Goal: Task Accomplishment & Management: Manage account settings

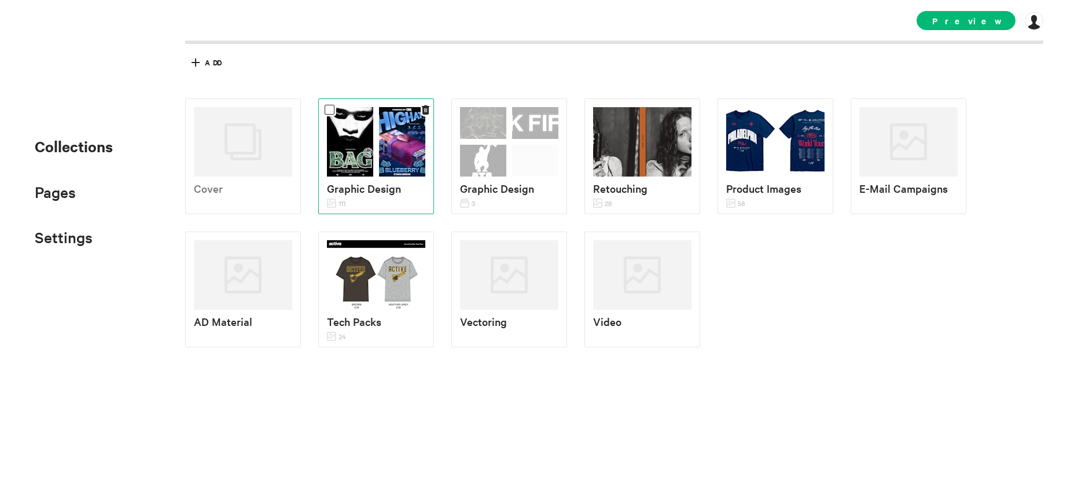
click at [386, 173] on img at bounding box center [402, 141] width 46 height 69
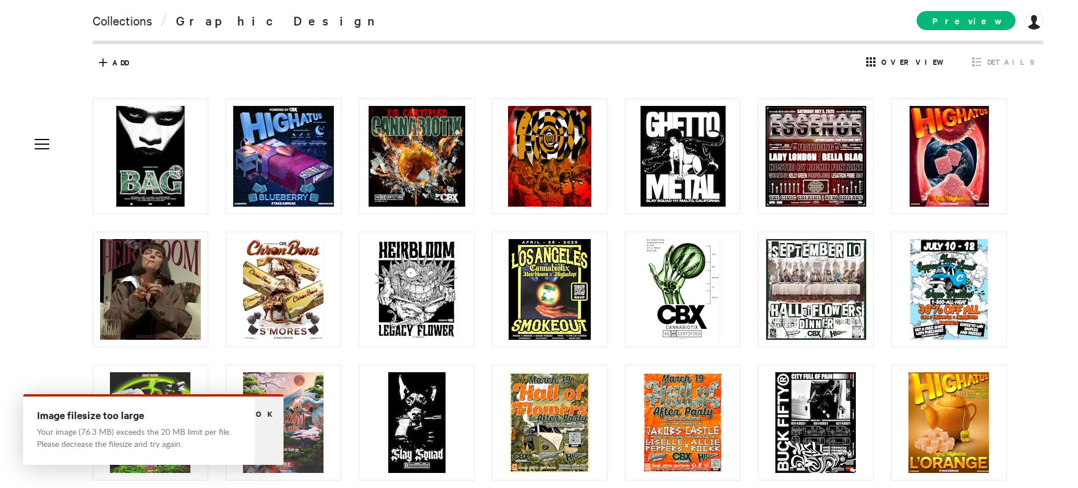
click at [271, 411] on span "Ok" at bounding box center [269, 413] width 27 height 11
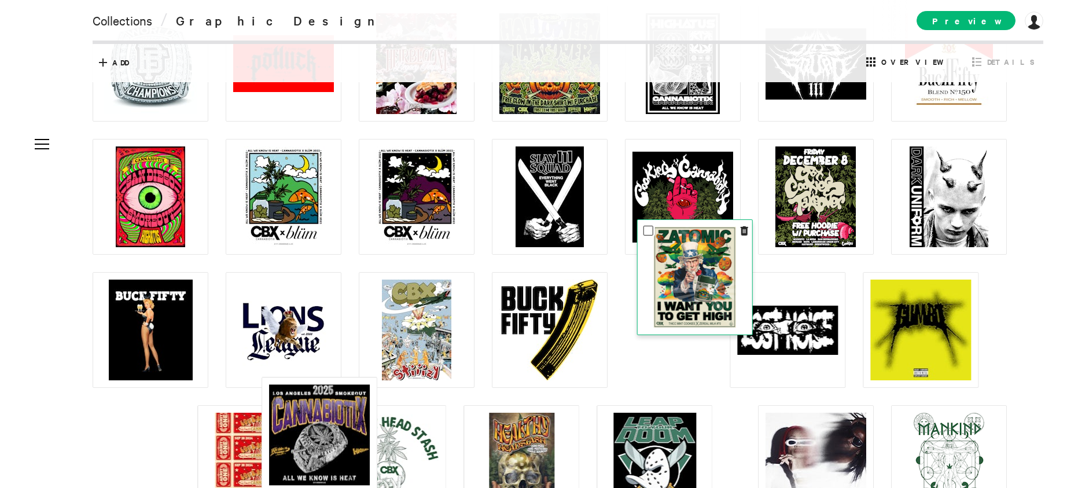
scroll to position [955, 0]
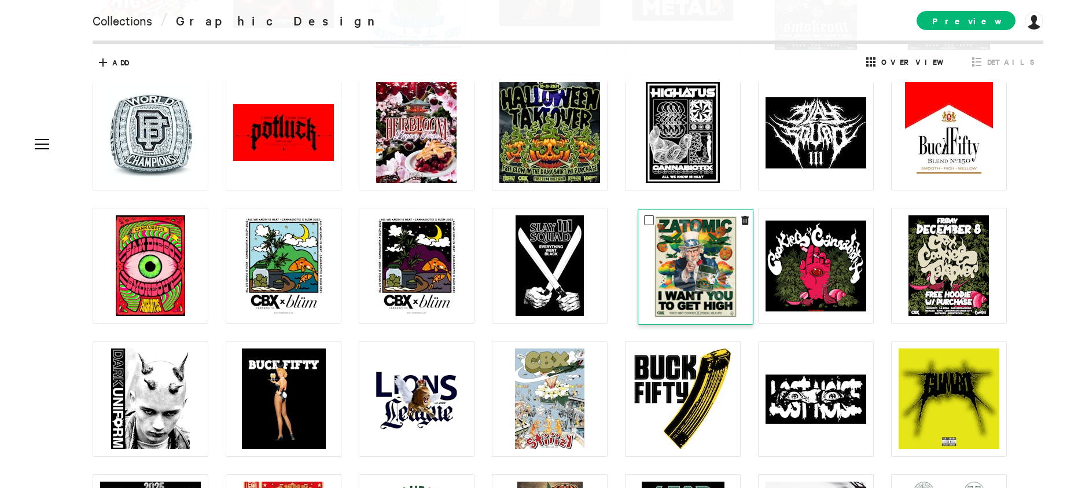
click at [690, 286] on img at bounding box center [695, 266] width 82 height 101
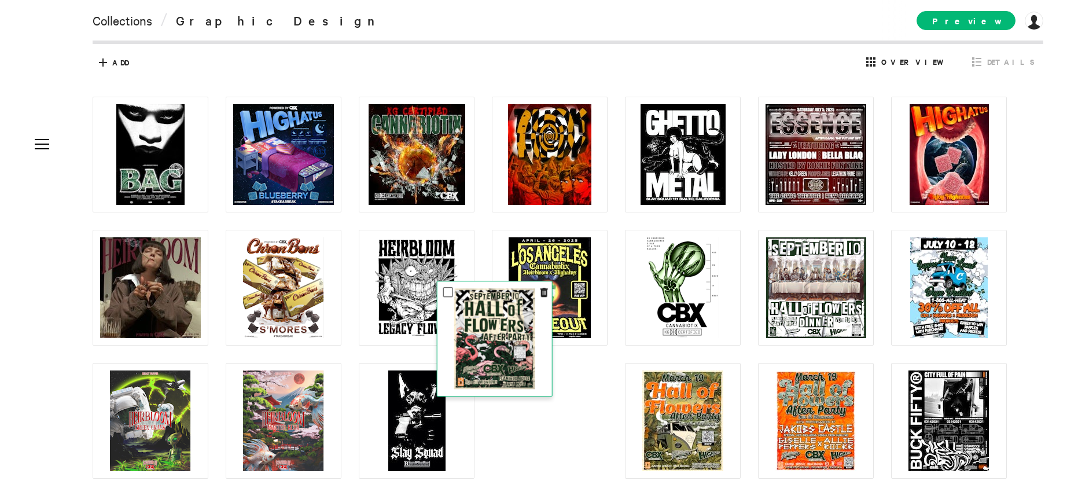
scroll to position [0, 0]
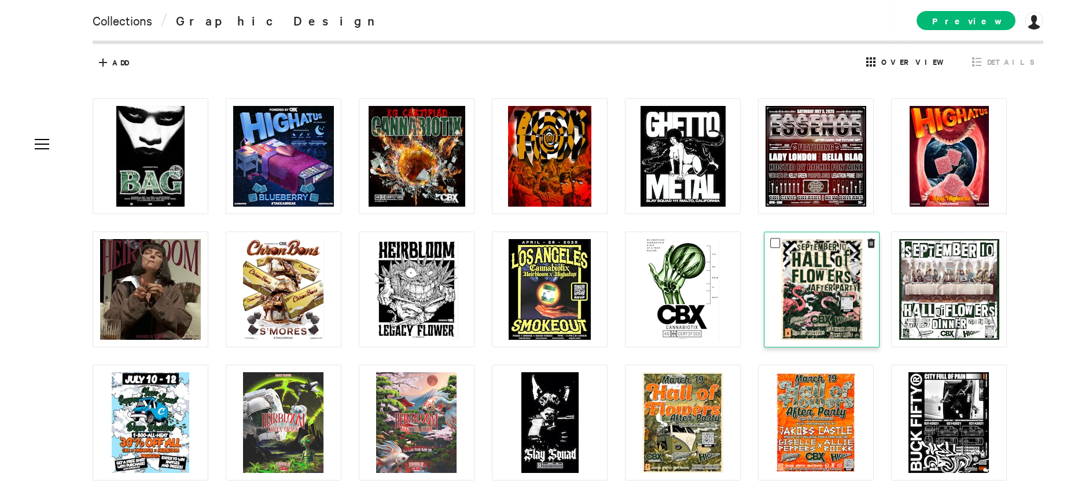
click at [831, 277] on img at bounding box center [821, 289] width 81 height 101
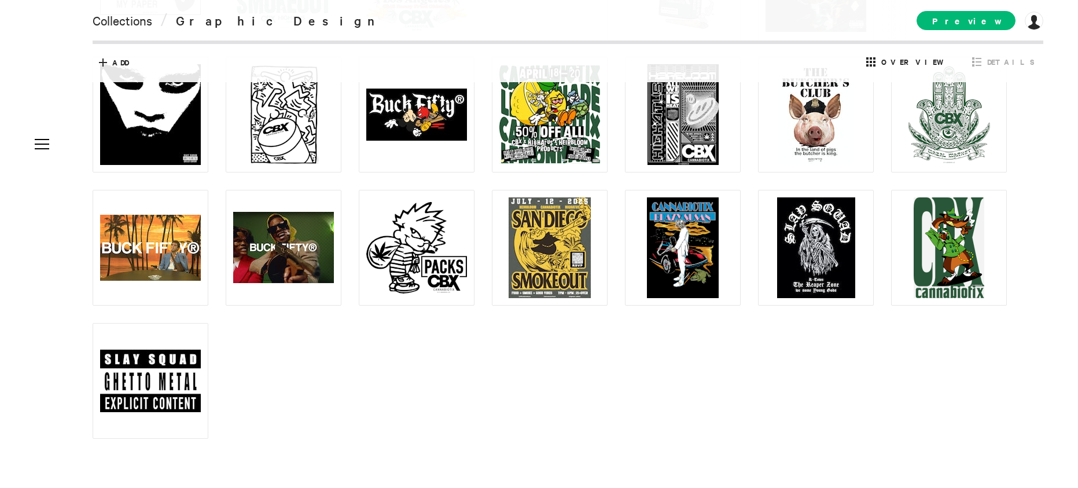
scroll to position [1894, 0]
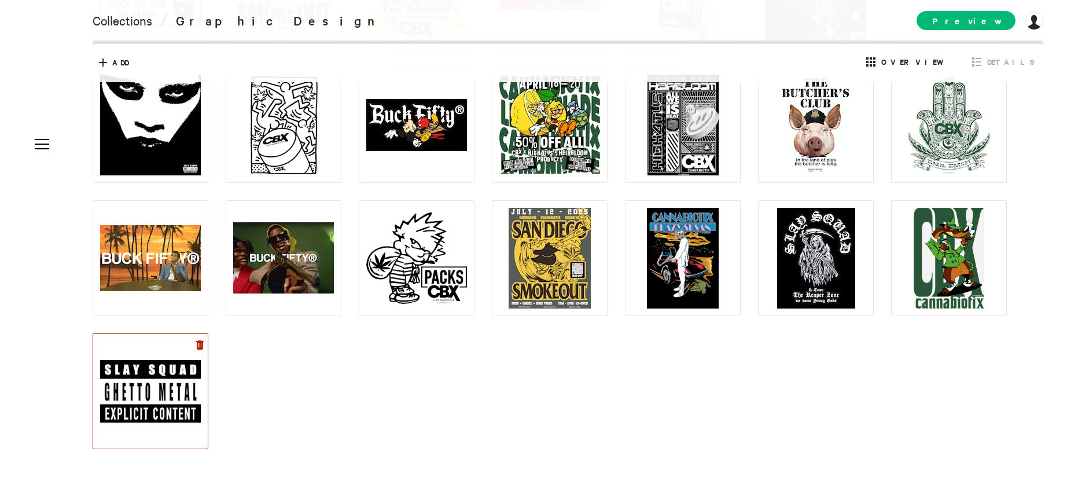
click at [200, 343] on icon at bounding box center [200, 344] width 8 height 9
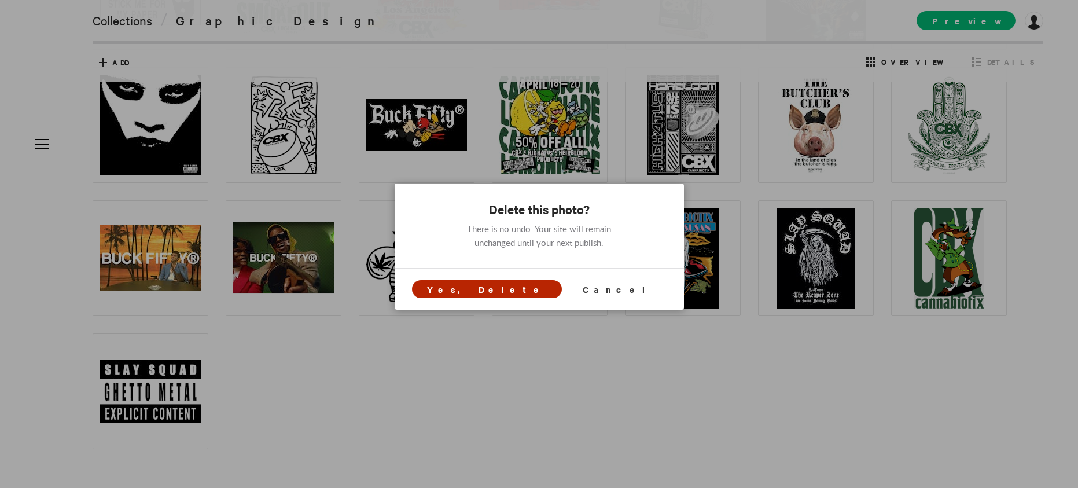
click at [515, 292] on span "Yes, Delete" at bounding box center [486, 289] width 119 height 12
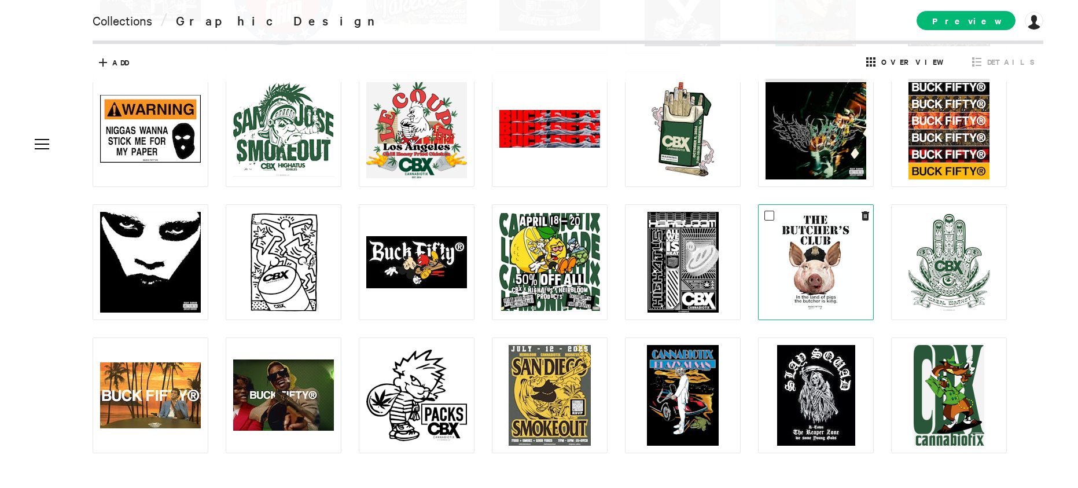
scroll to position [1780, 0]
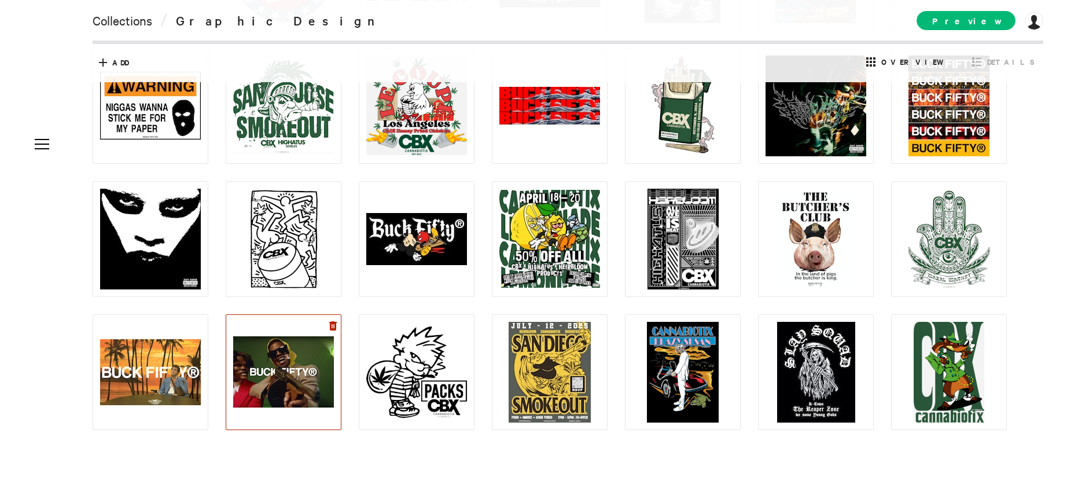
click at [331, 326] on icon at bounding box center [333, 325] width 8 height 9
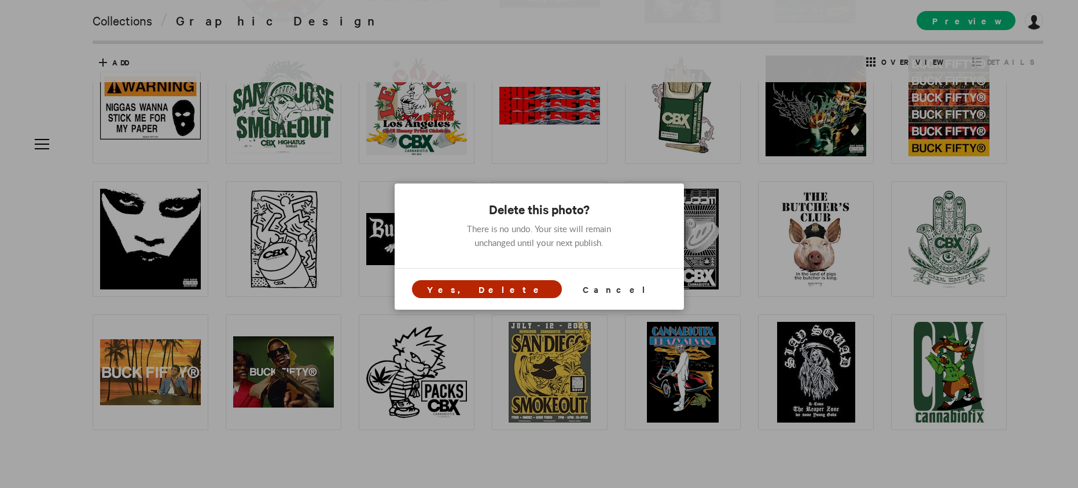
click at [504, 291] on span "Yes, Delete" at bounding box center [486, 289] width 119 height 12
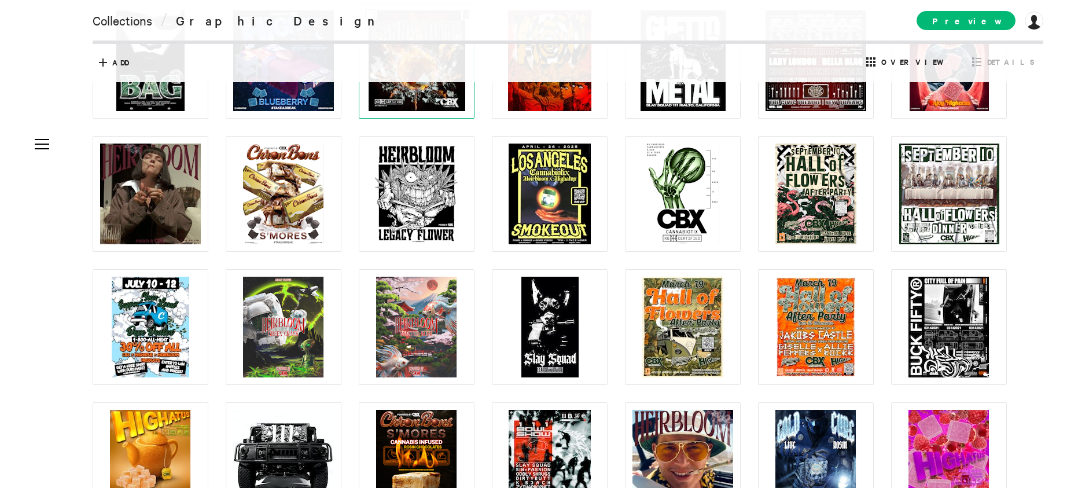
scroll to position [0, 0]
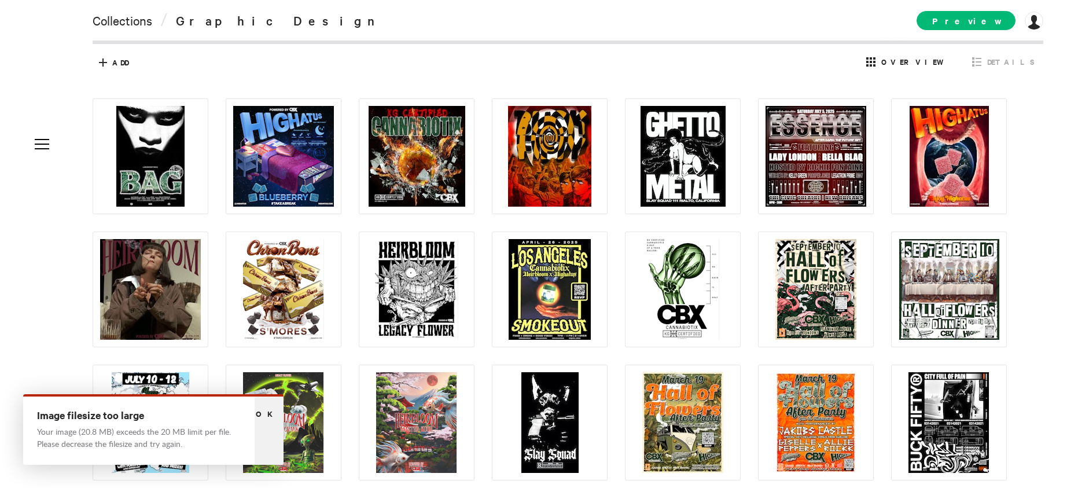
click at [268, 411] on span "Ok" at bounding box center [269, 413] width 27 height 11
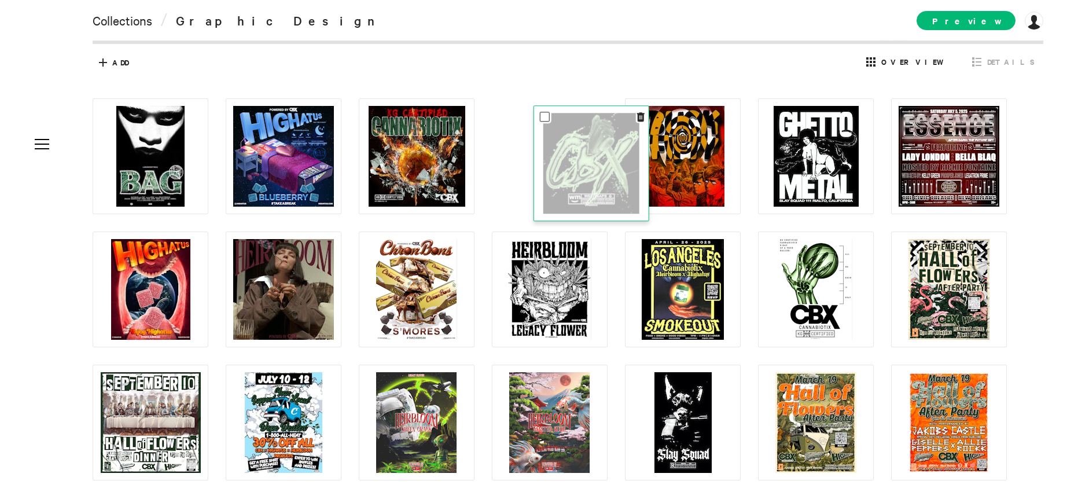
click at [569, 182] on img at bounding box center [591, 163] width 96 height 101
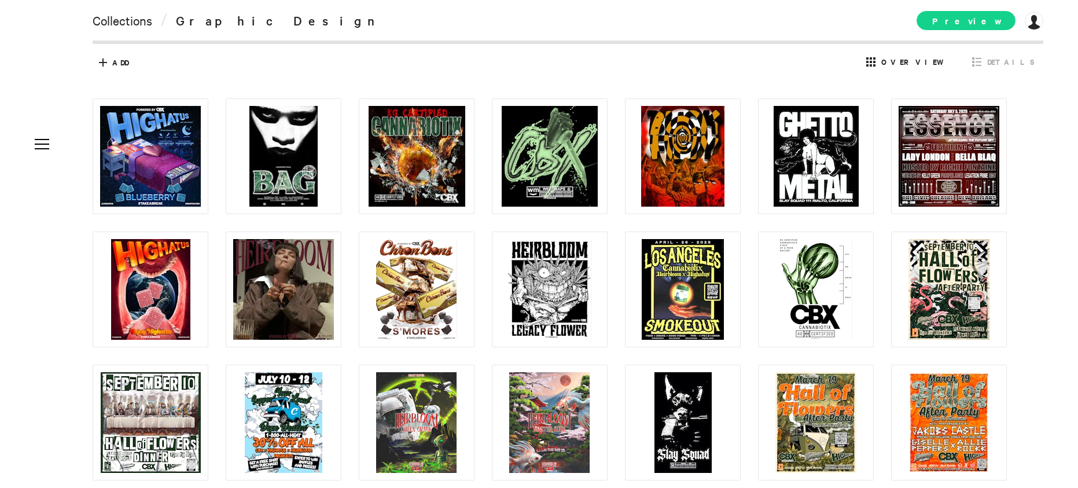
click at [975, 24] on span "Preview" at bounding box center [965, 20] width 99 height 19
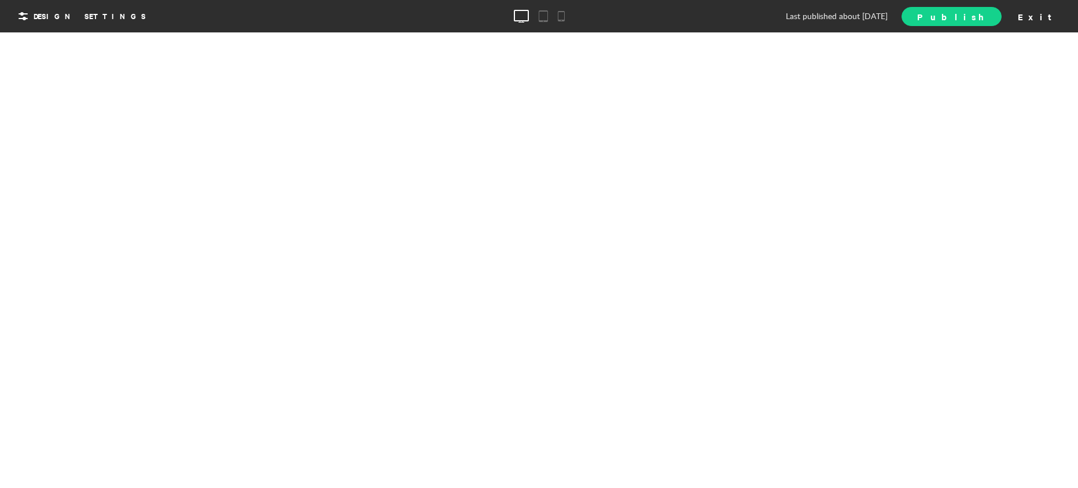
click at [985, 15] on span "Publish" at bounding box center [951, 16] width 68 height 12
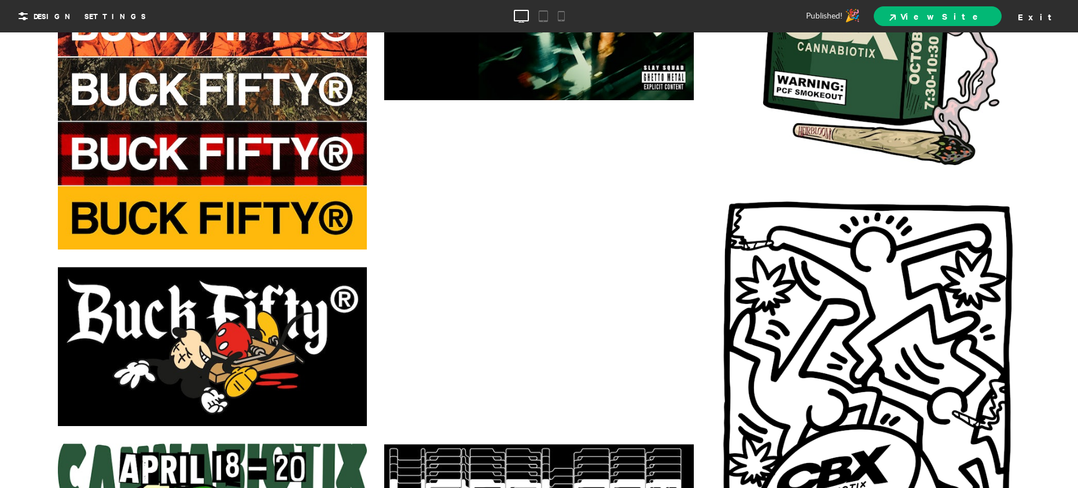
scroll to position [11521, 0]
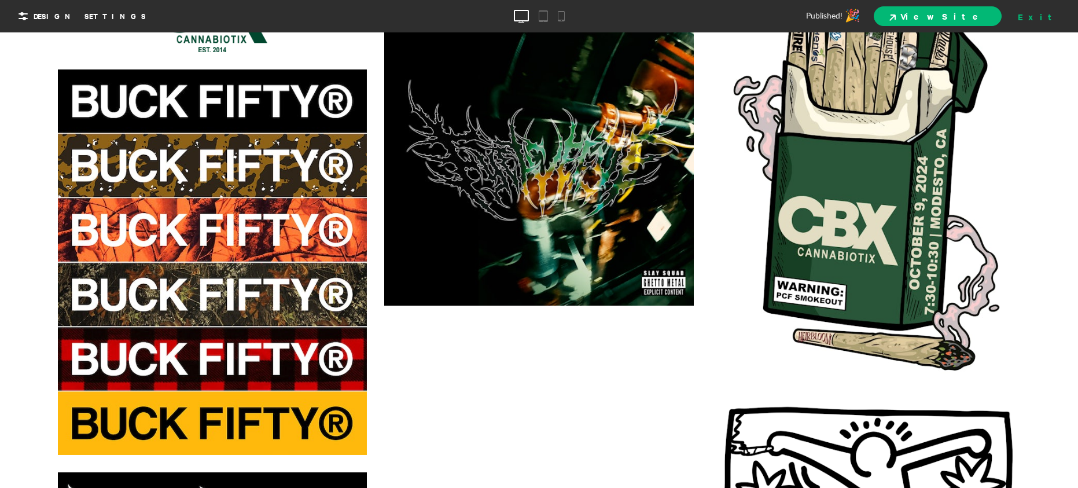
click at [1047, 14] on div "Exit" at bounding box center [1038, 16] width 51 height 17
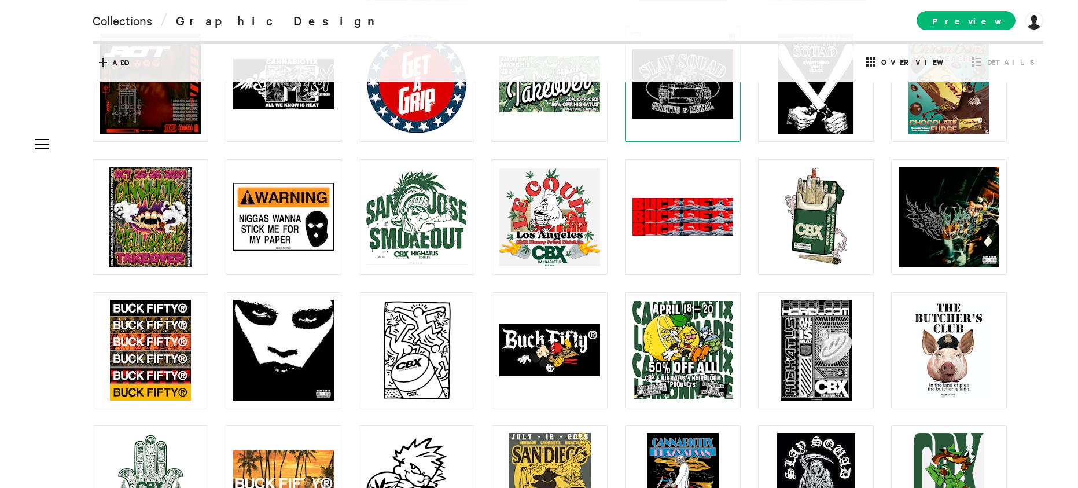
scroll to position [1675, 0]
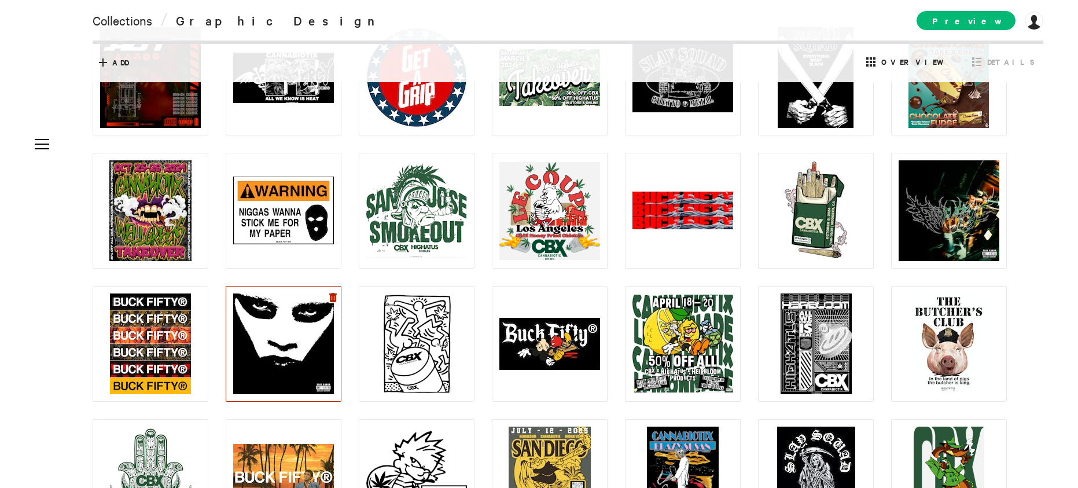
click at [332, 296] on icon at bounding box center [333, 297] width 8 height 9
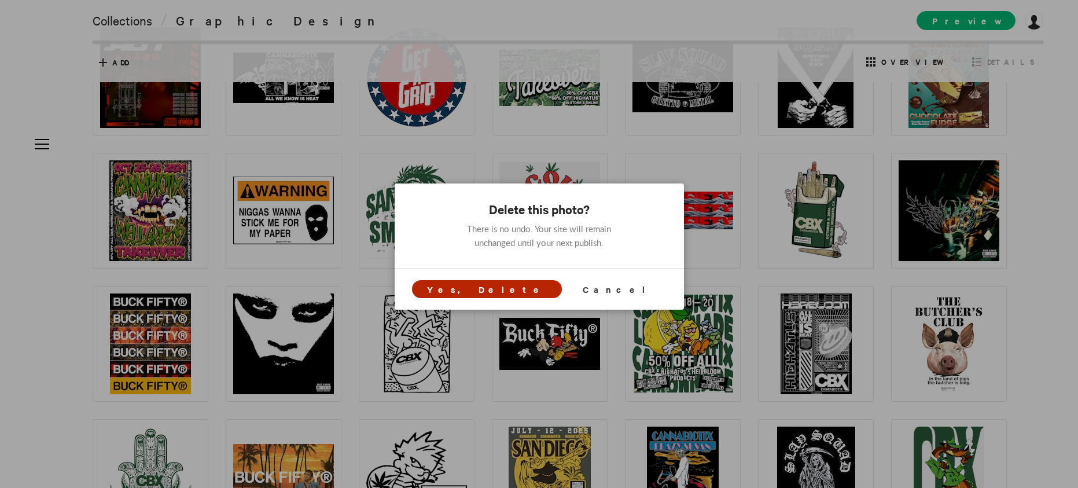
click at [505, 289] on span "Yes, Delete" at bounding box center [486, 289] width 119 height 12
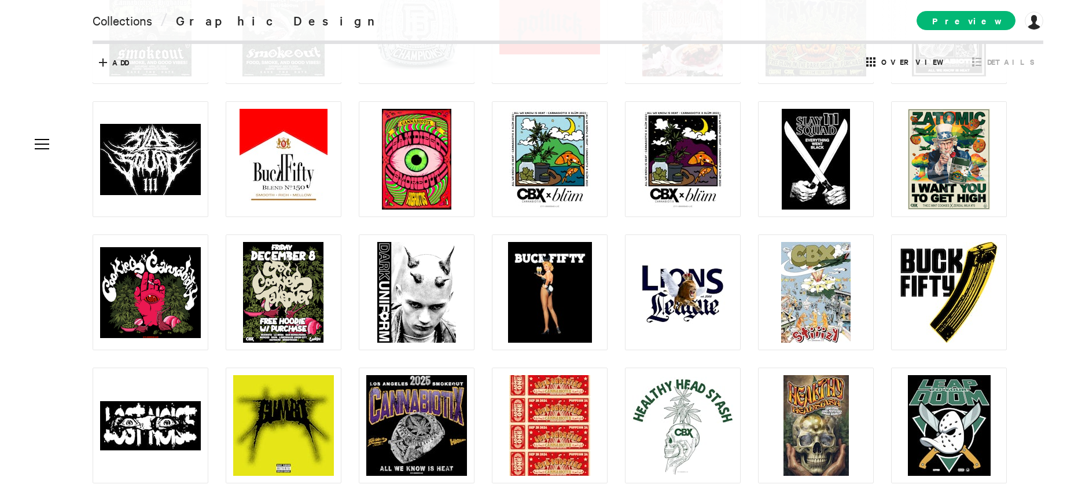
scroll to position [1059, 0]
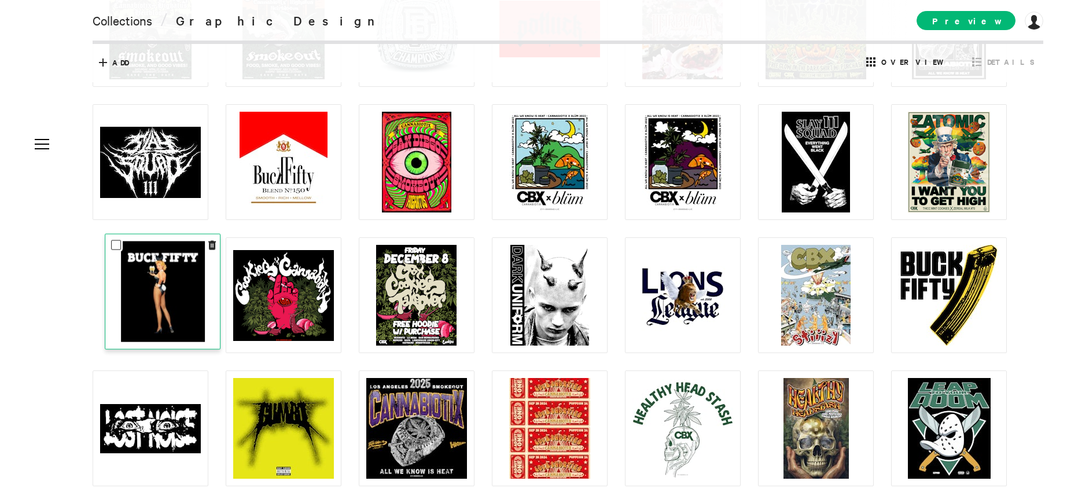
click at [152, 304] on img at bounding box center [163, 291] width 84 height 101
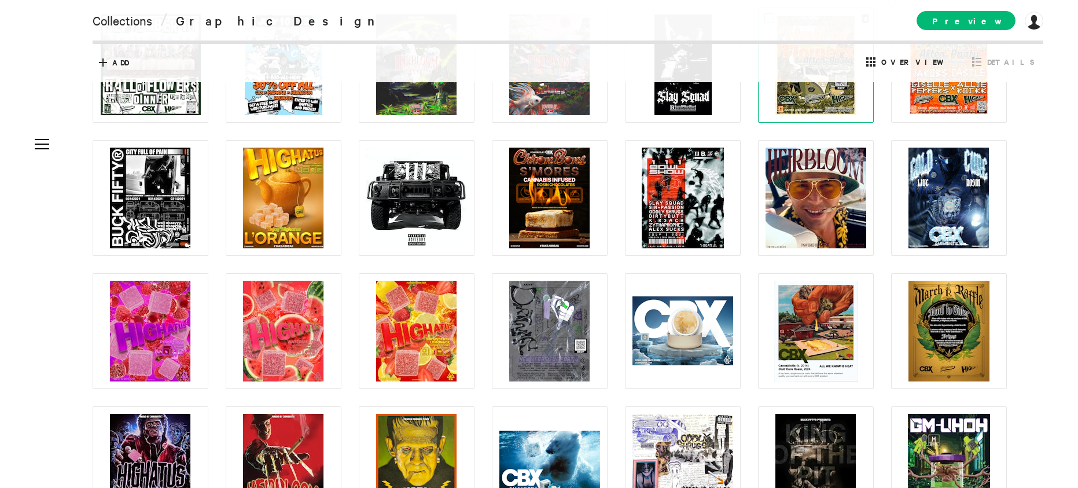
scroll to position [260, 0]
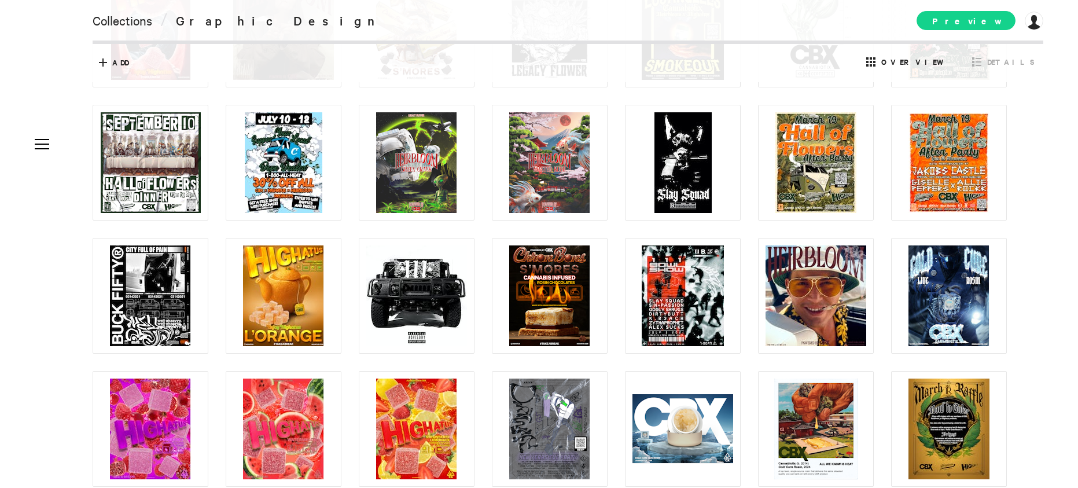
click at [987, 17] on span "Preview" at bounding box center [965, 20] width 99 height 19
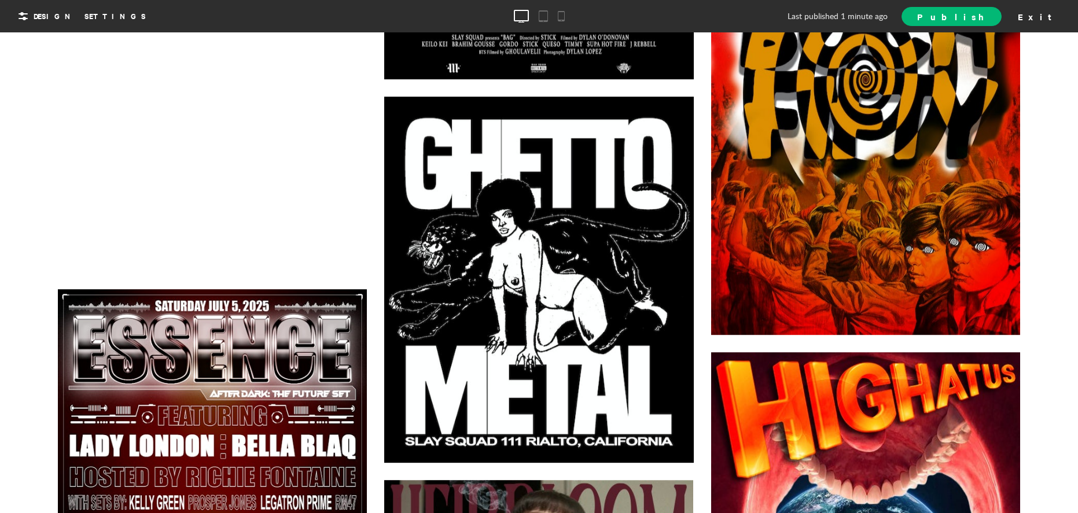
scroll to position [347, 0]
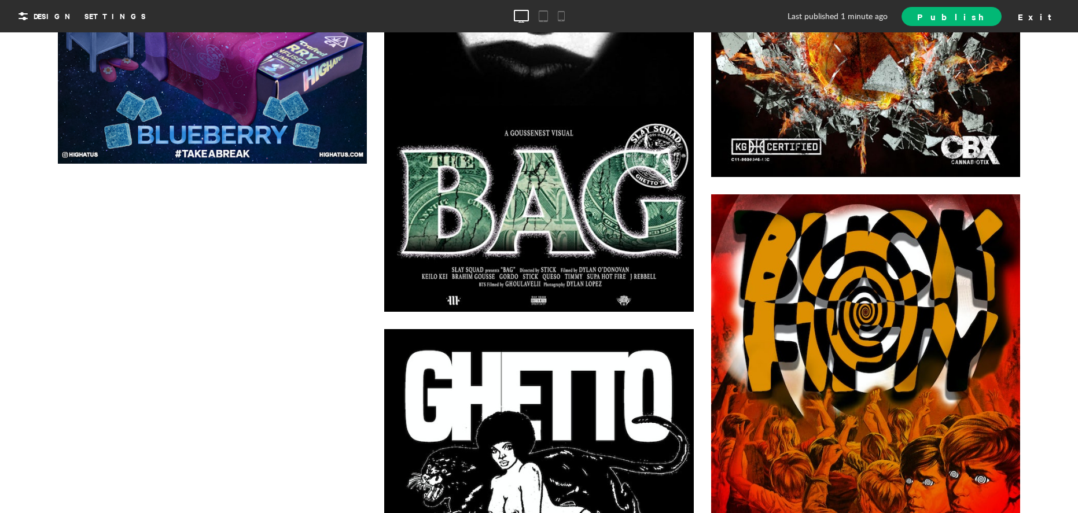
click at [290, 322] on div at bounding box center [212, 342] width 309 height 323
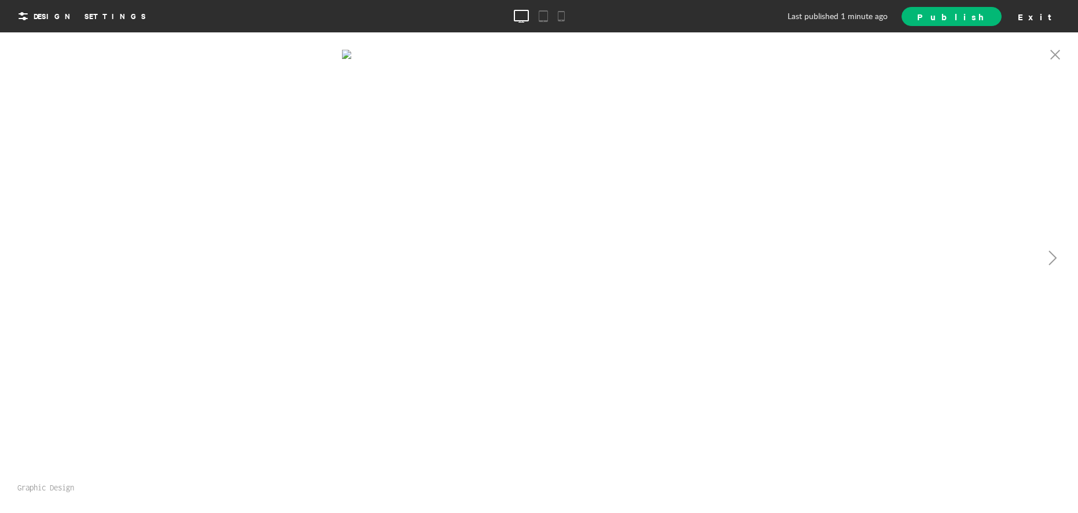
click at [679, 297] on div at bounding box center [808, 255] width 539 height 411
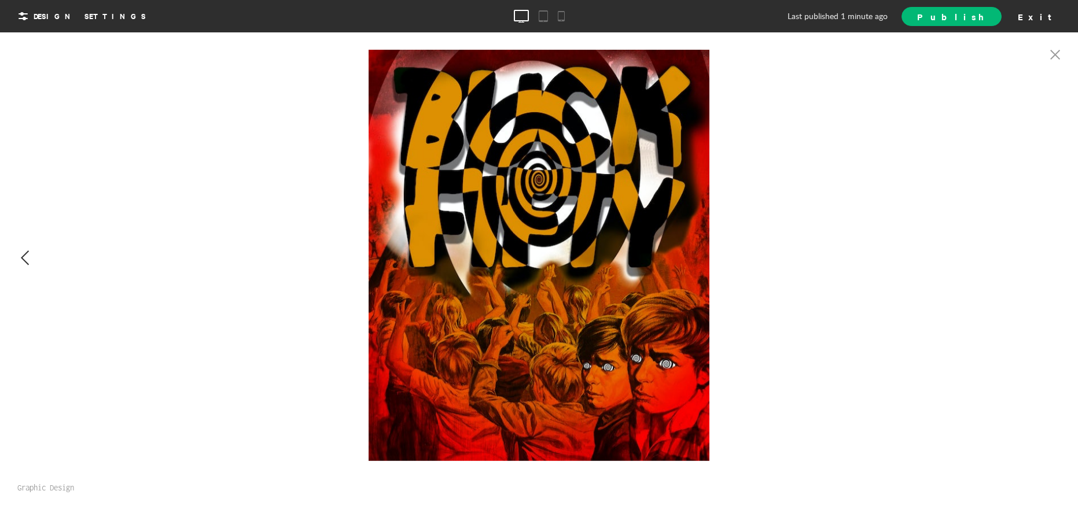
click at [25, 260] on icon at bounding box center [25, 258] width 8 height 14
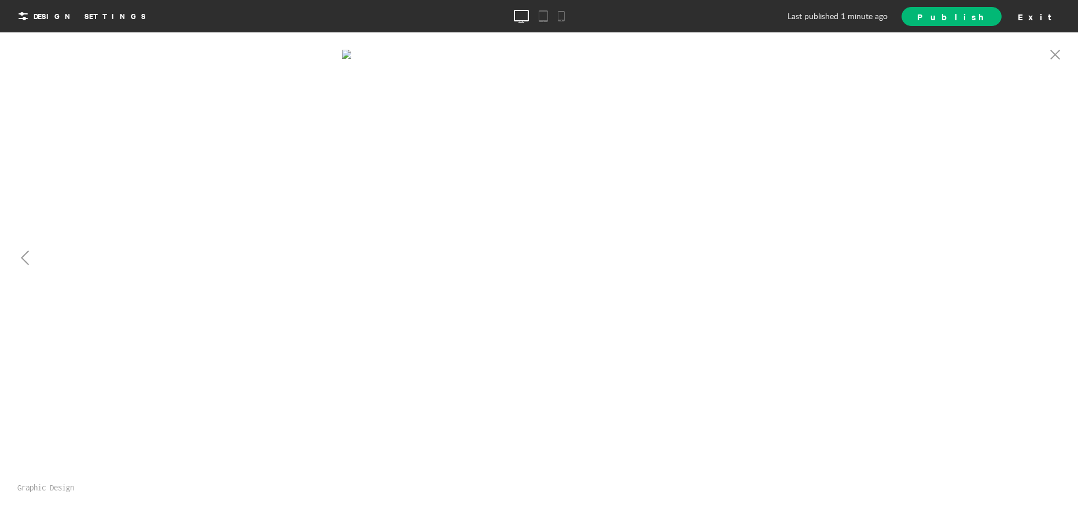
click at [245, 368] on div at bounding box center [269, 255] width 539 height 411
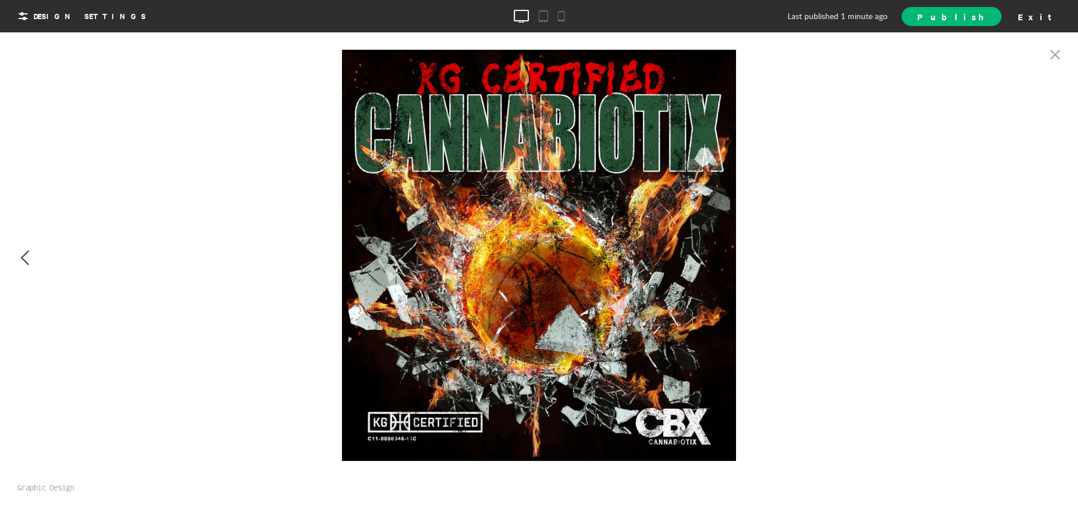
click at [30, 256] on div at bounding box center [25, 258] width 23 height 24
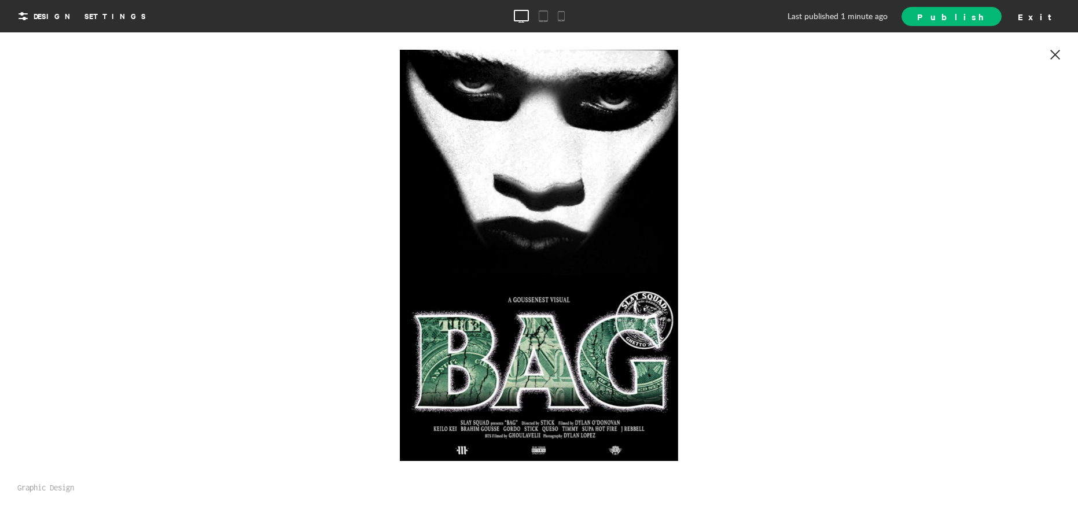
click at [1058, 53] on icon at bounding box center [1055, 55] width 10 height 10
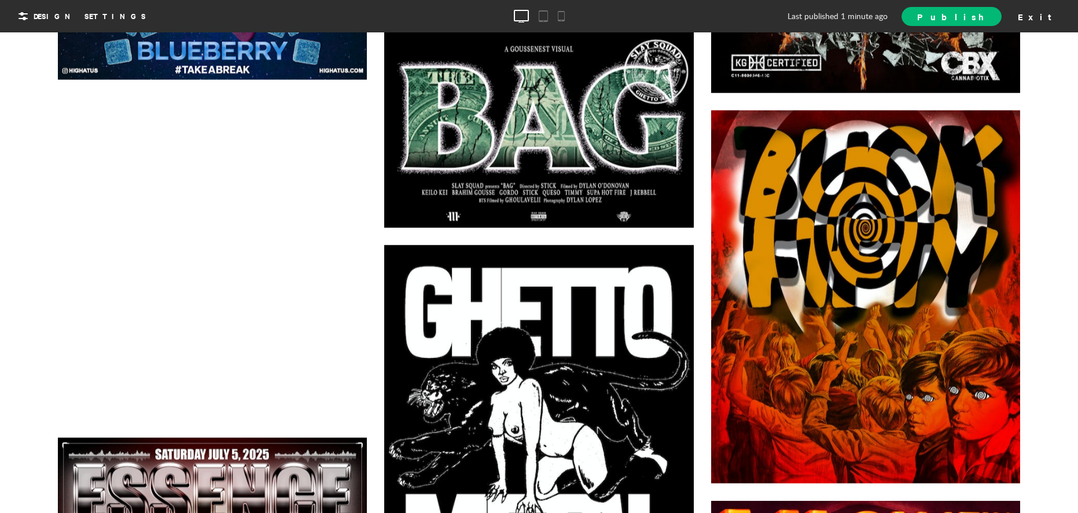
scroll to position [463, 0]
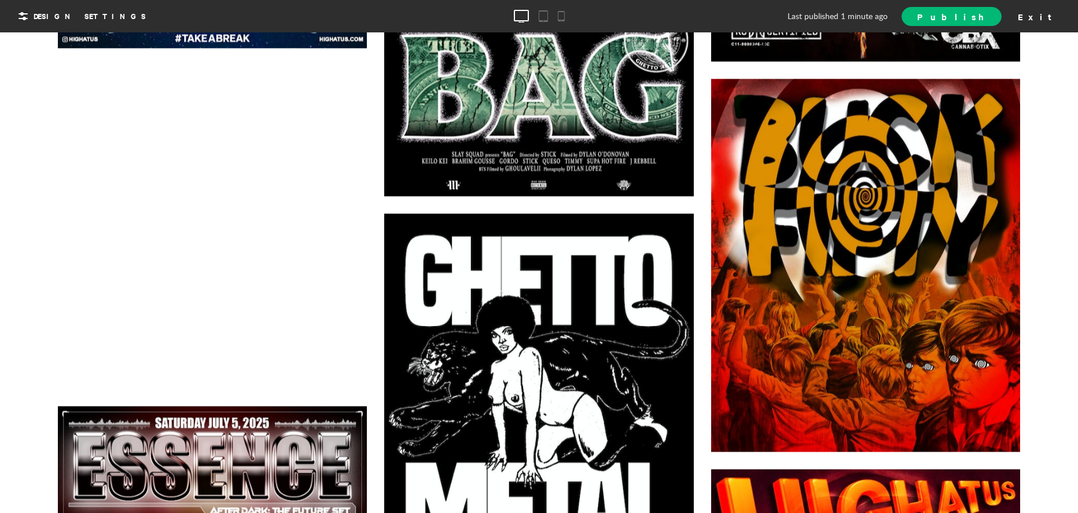
click at [229, 221] on div at bounding box center [212, 227] width 309 height 323
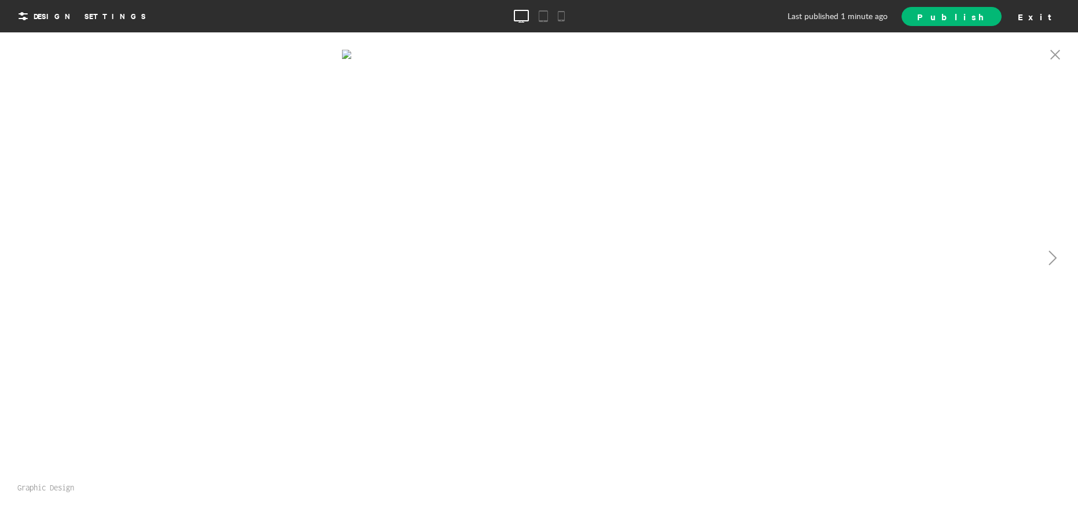
click at [579, 168] on div at bounding box center [808, 255] width 539 height 411
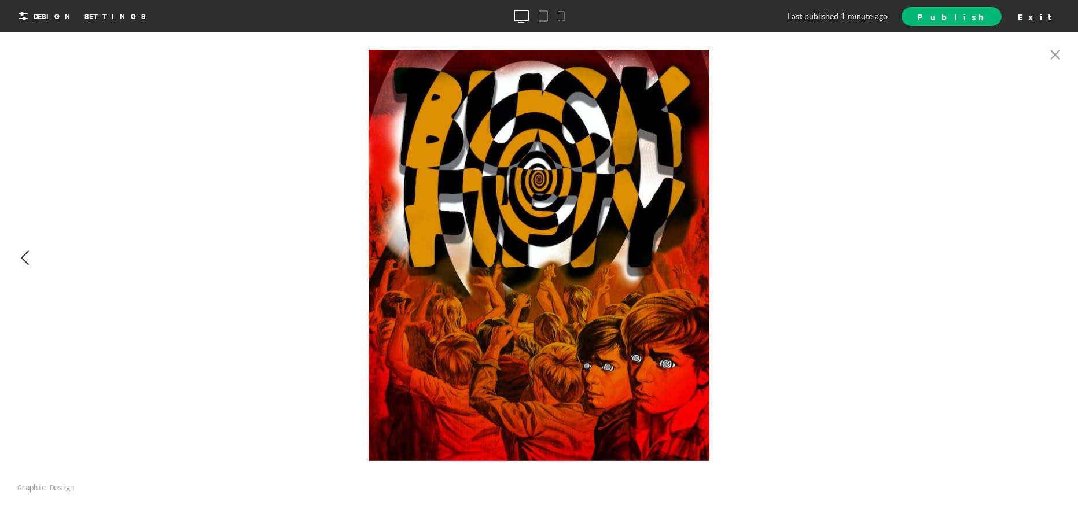
click at [32, 248] on div at bounding box center [25, 258] width 23 height 24
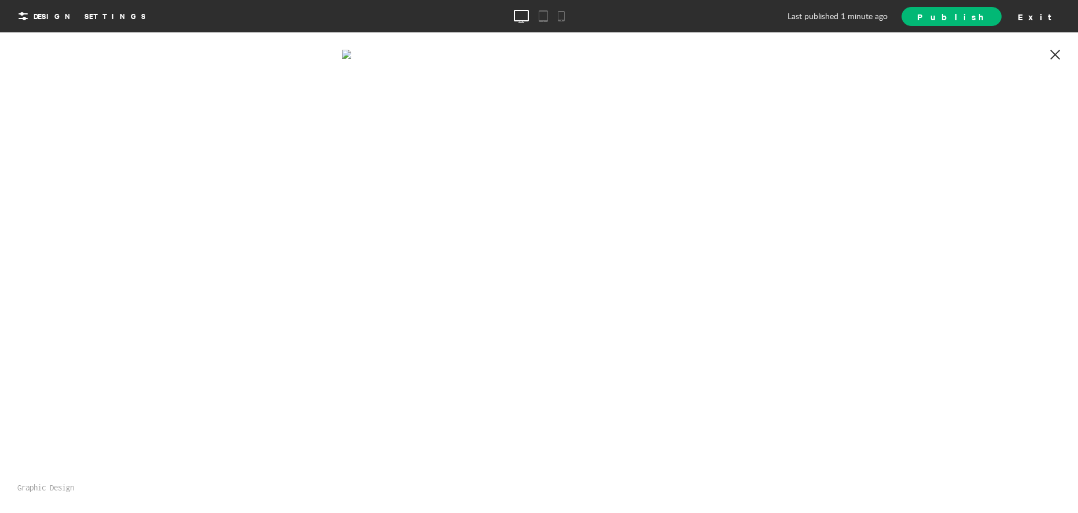
click at [1053, 51] on icon at bounding box center [1055, 55] width 10 height 10
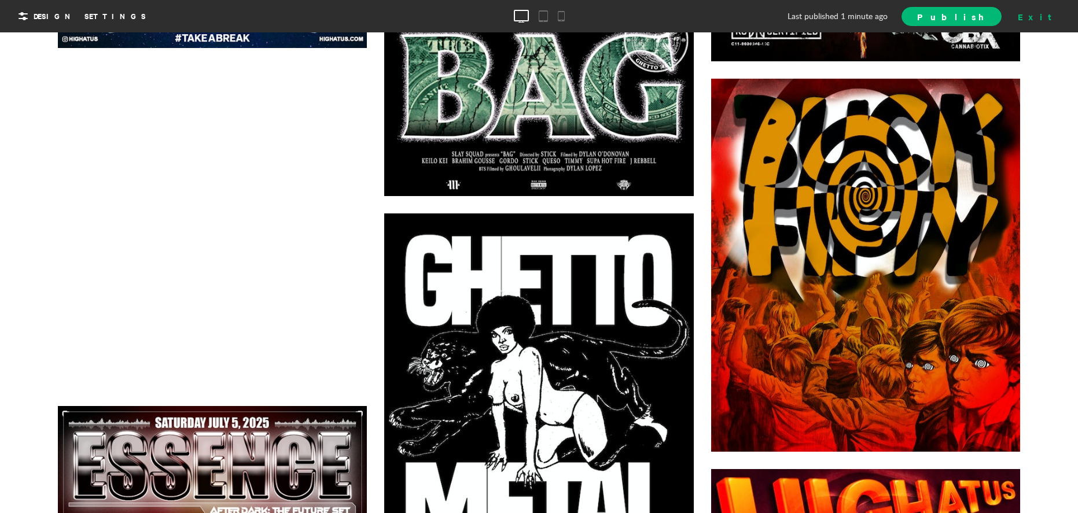
click at [1052, 14] on div "Exit" at bounding box center [1038, 16] width 51 height 17
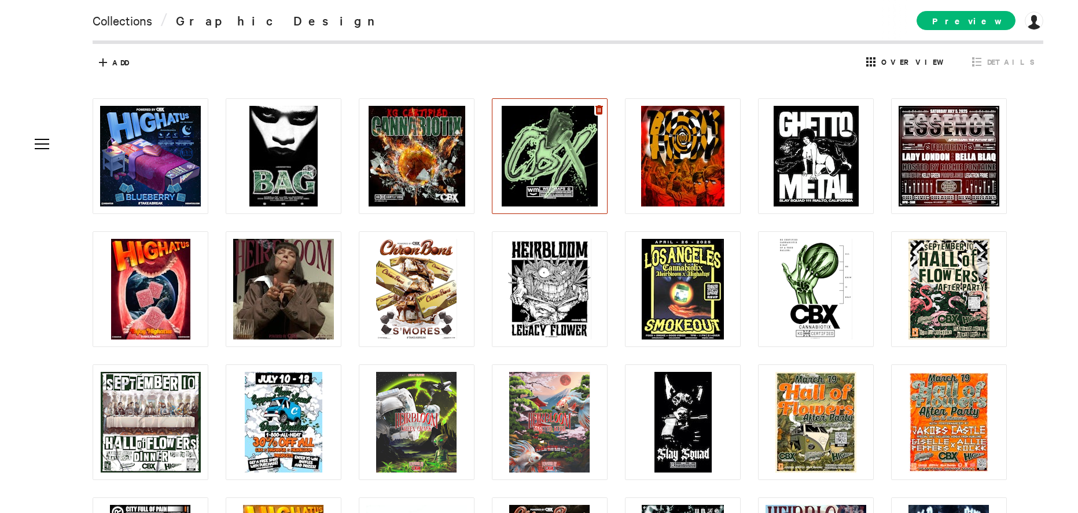
click at [598, 109] on icon at bounding box center [599, 109] width 8 height 9
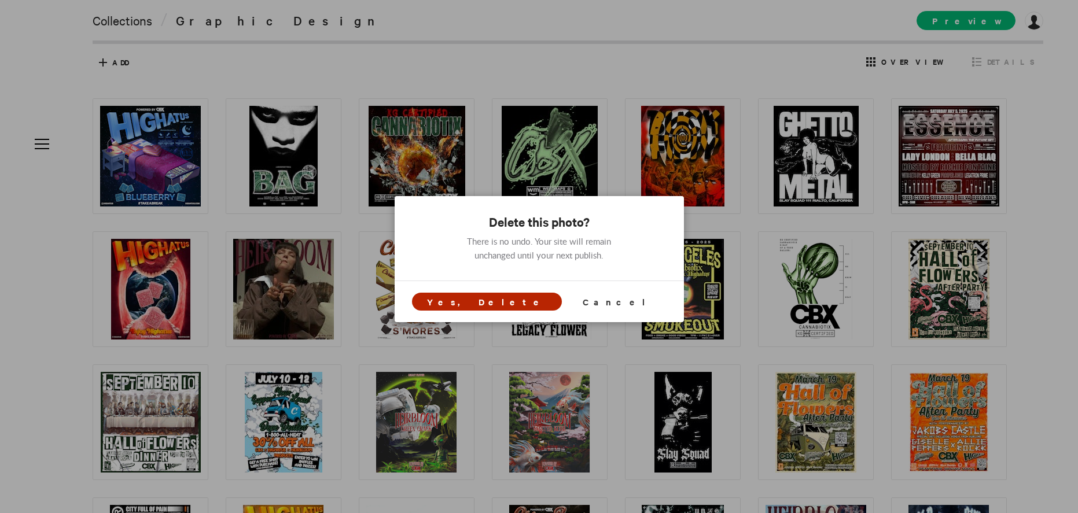
click at [514, 307] on span "Yes, Delete" at bounding box center [486, 302] width 119 height 12
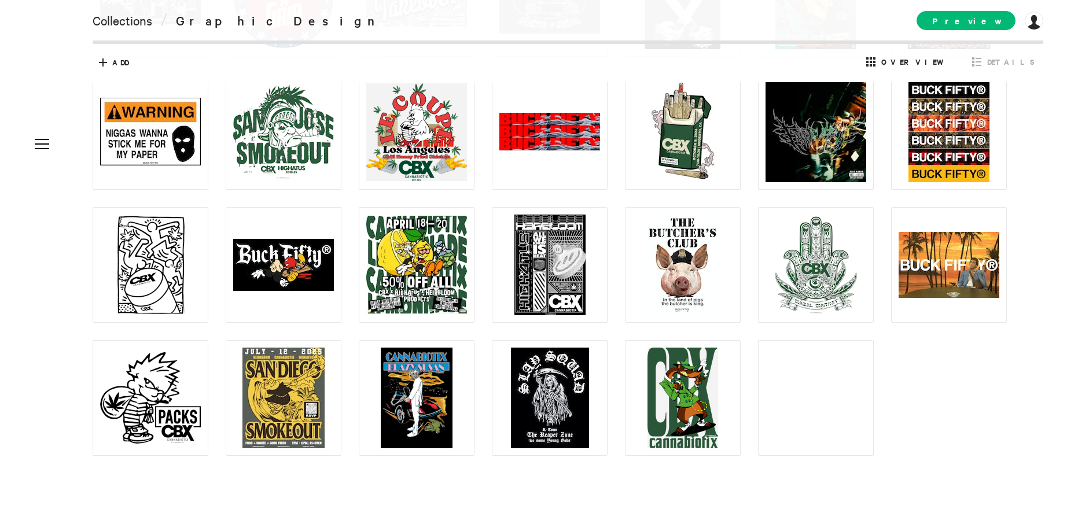
scroll to position [1755, 0]
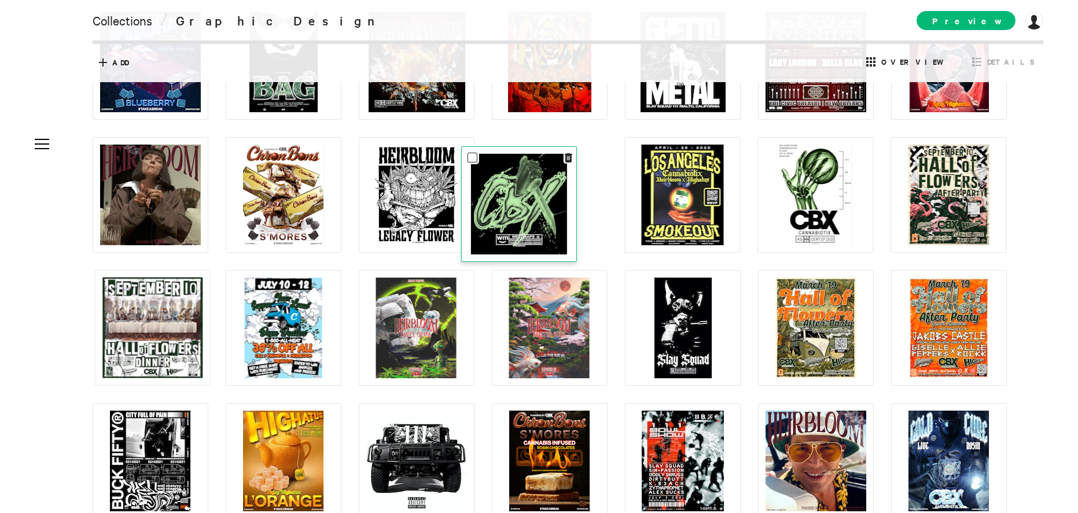
scroll to position [0, 0]
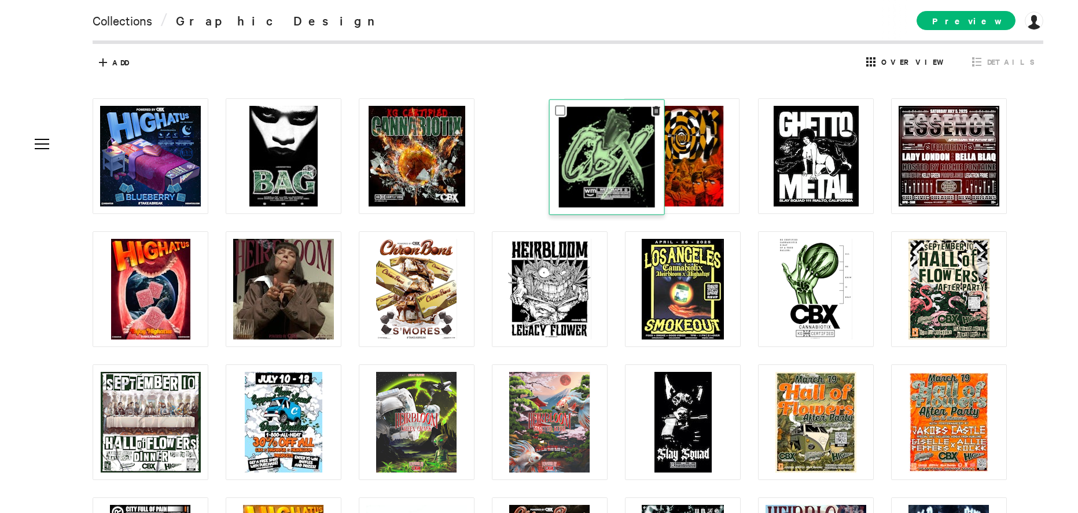
click at [625, 138] on img at bounding box center [606, 157] width 96 height 101
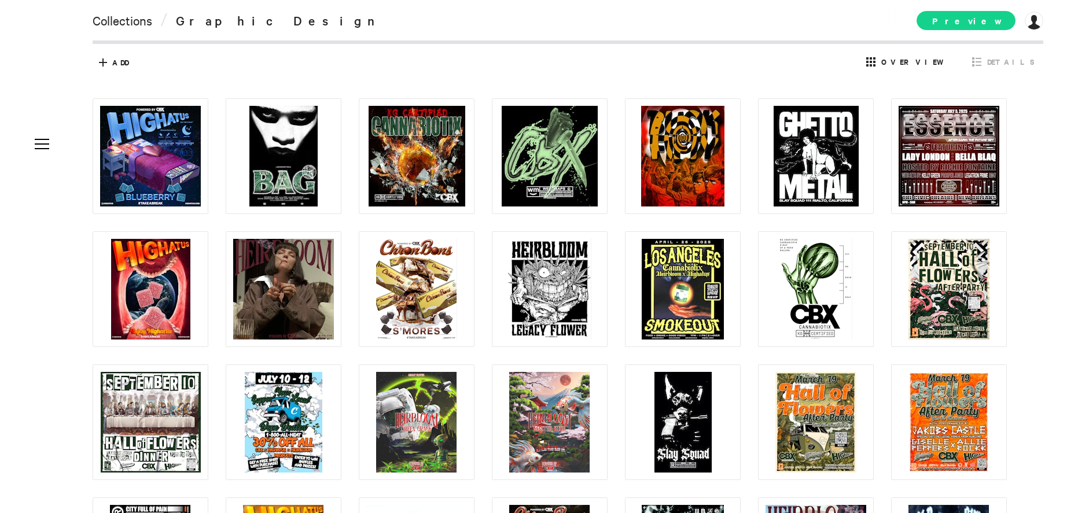
click at [978, 20] on span "Preview" at bounding box center [965, 20] width 99 height 19
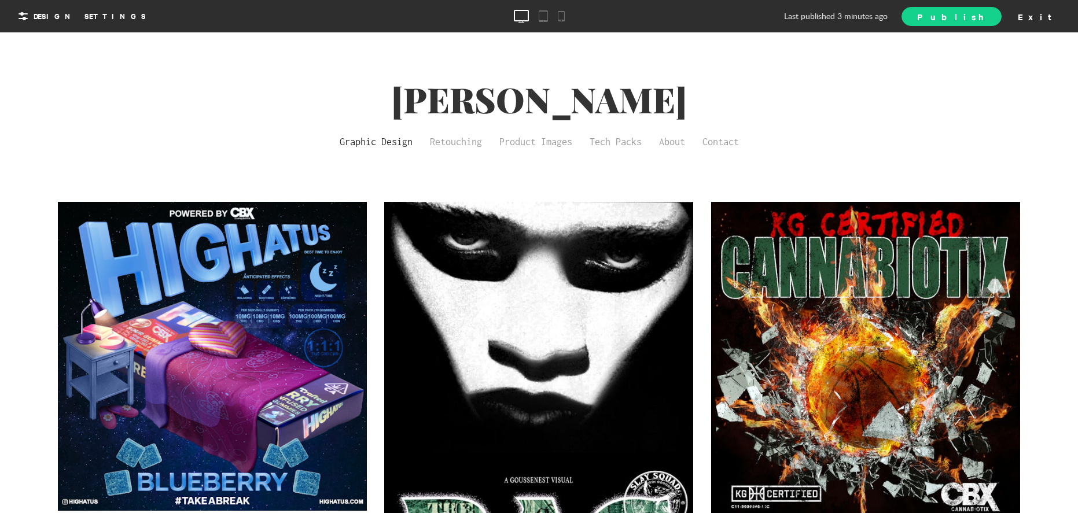
click at [985, 14] on span "Publish" at bounding box center [951, 16] width 68 height 12
click at [1056, 16] on div "Exit" at bounding box center [1038, 16] width 51 height 17
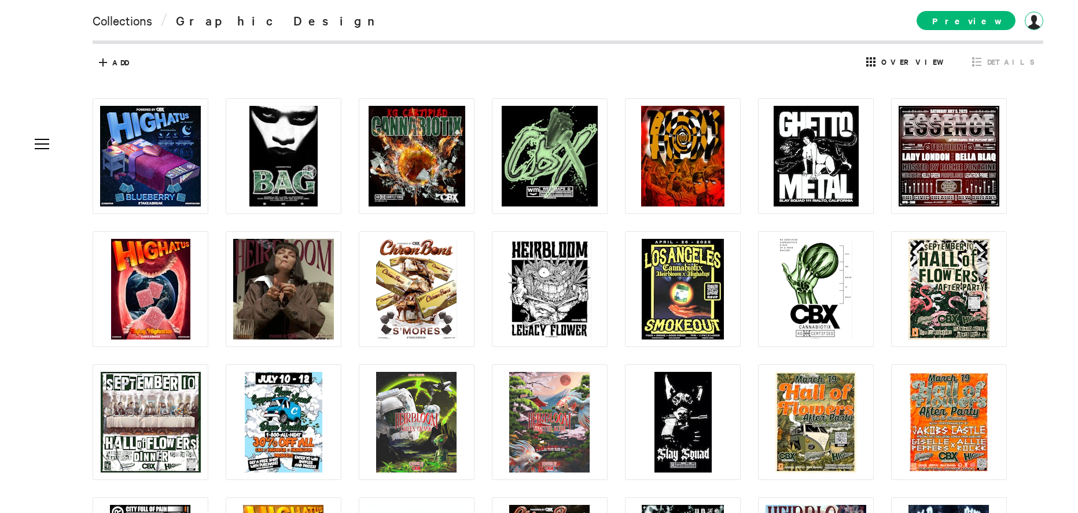
click at [1030, 22] on div at bounding box center [1034, 21] width 19 height 19
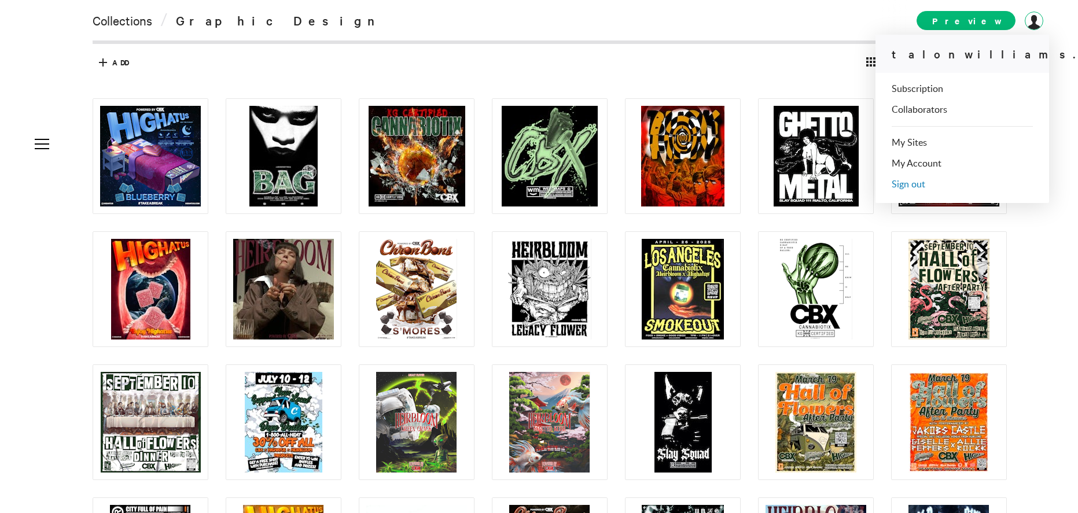
click at [906, 189] on span "Sign out" at bounding box center [909, 184] width 34 height 9
